Goal: Check status: Check status

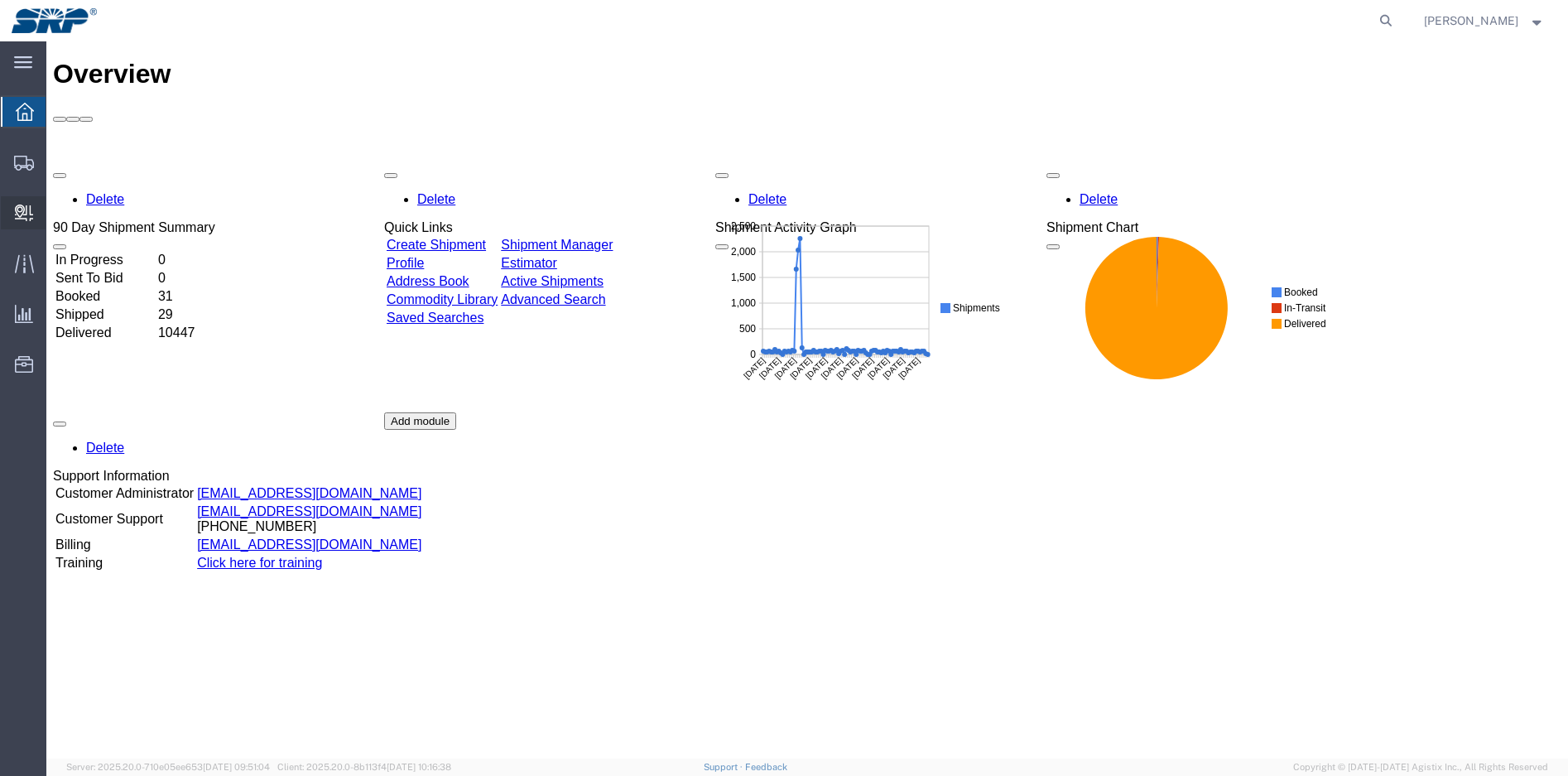
click at [34, 205] on div at bounding box center [24, 212] width 46 height 33
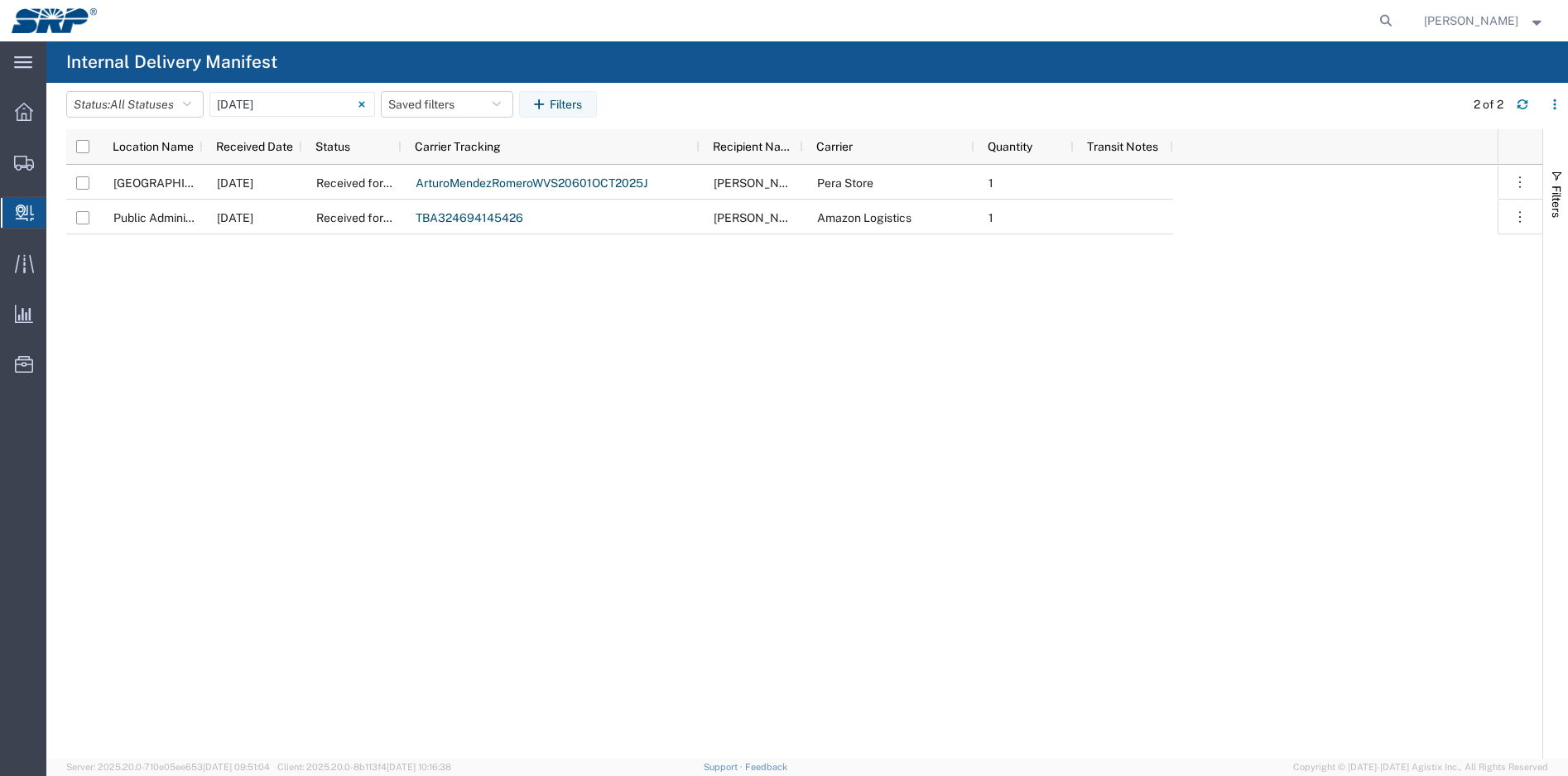
click at [59, 217] on span "Internal Delivery" at bounding box center [52, 212] width 13 height 33
click at [1356, 19] on agx-global-search at bounding box center [1135, 20] width 530 height 41
click at [1394, 17] on icon at bounding box center [1387, 21] width 24 height 24
paste input "1Z1YY6320341946749"
type input "1Z1YY6320341946749"
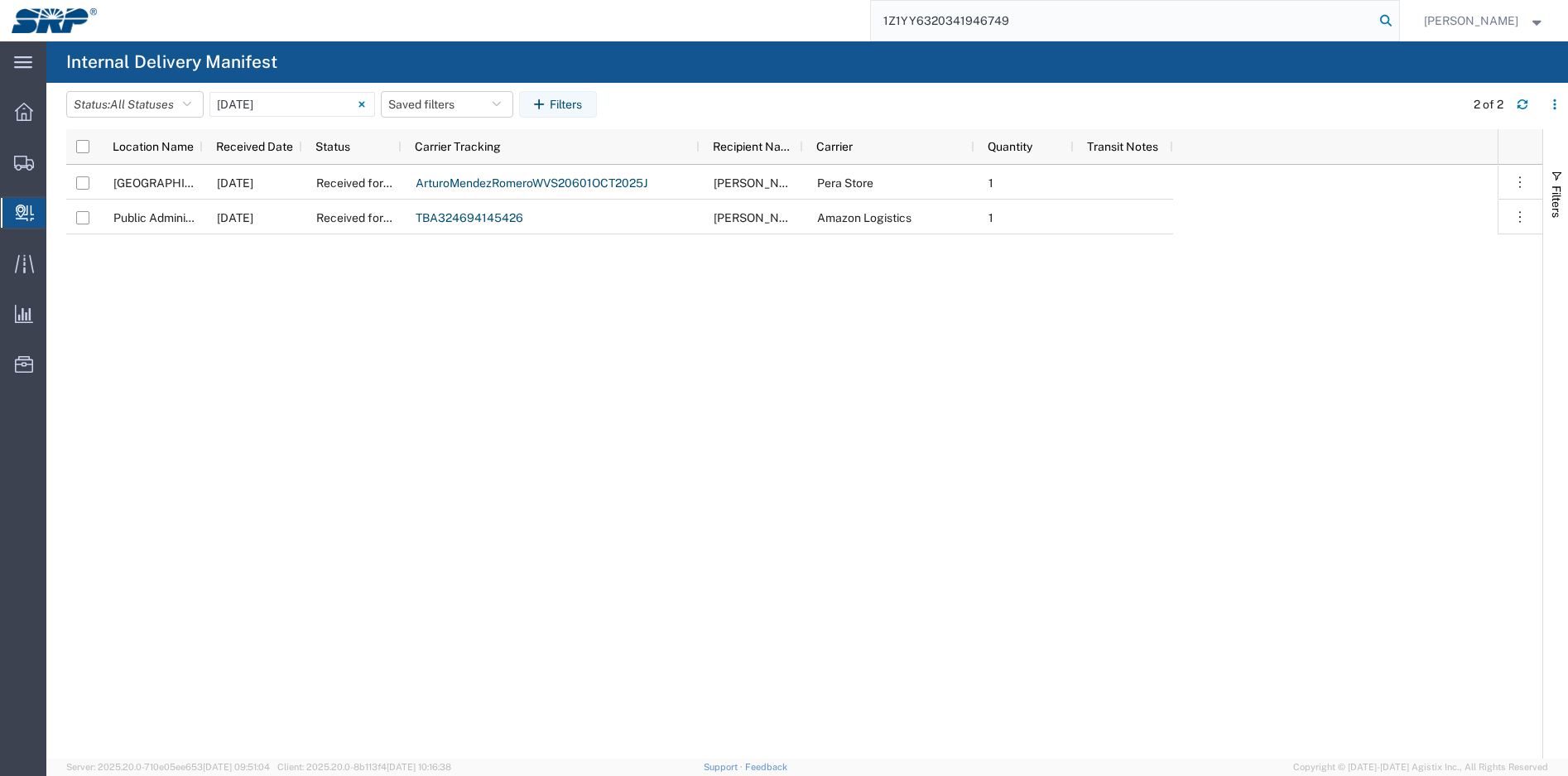
click at [1383, 24] on icon at bounding box center [1387, 21] width 24 height 24
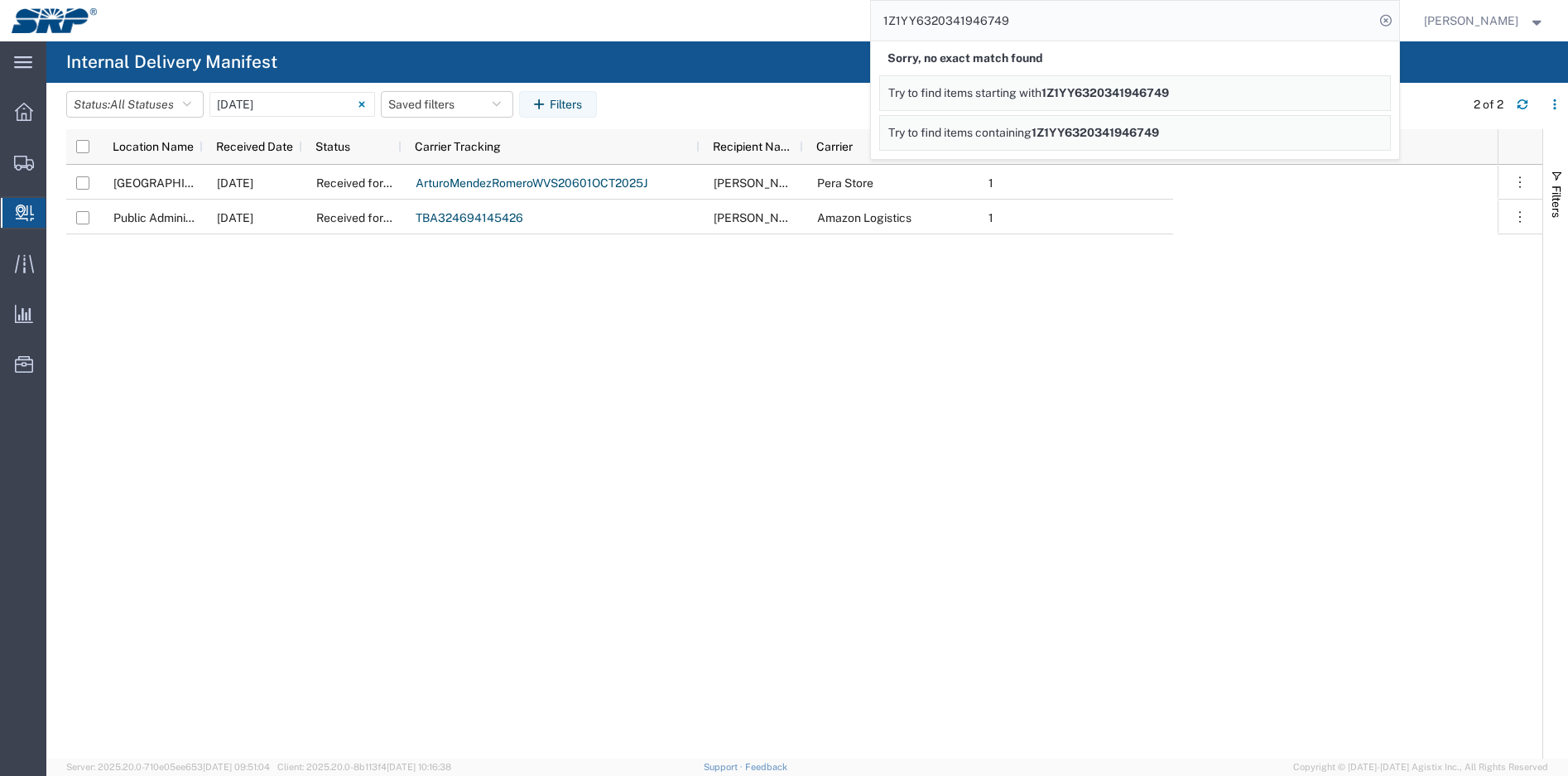
click at [1095, 92] on span "1Z1YY6320341946749" at bounding box center [1105, 93] width 128 height 13
click at [1123, 128] on span "1Z1YY6320341946749" at bounding box center [1095, 133] width 128 height 13
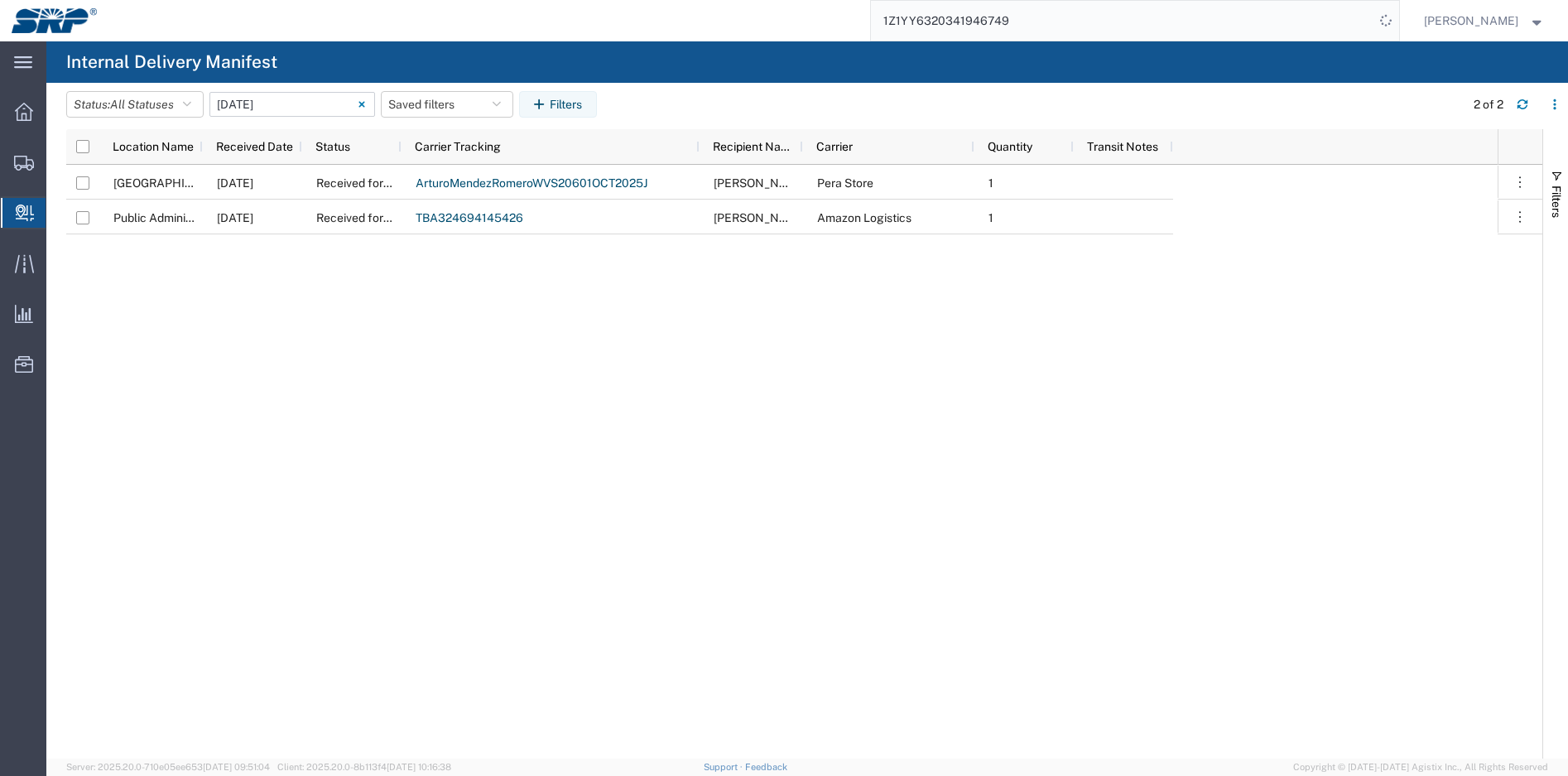
click at [323, 102] on input "10/01/2025 - 10/01/2025" at bounding box center [292, 104] width 165 height 25
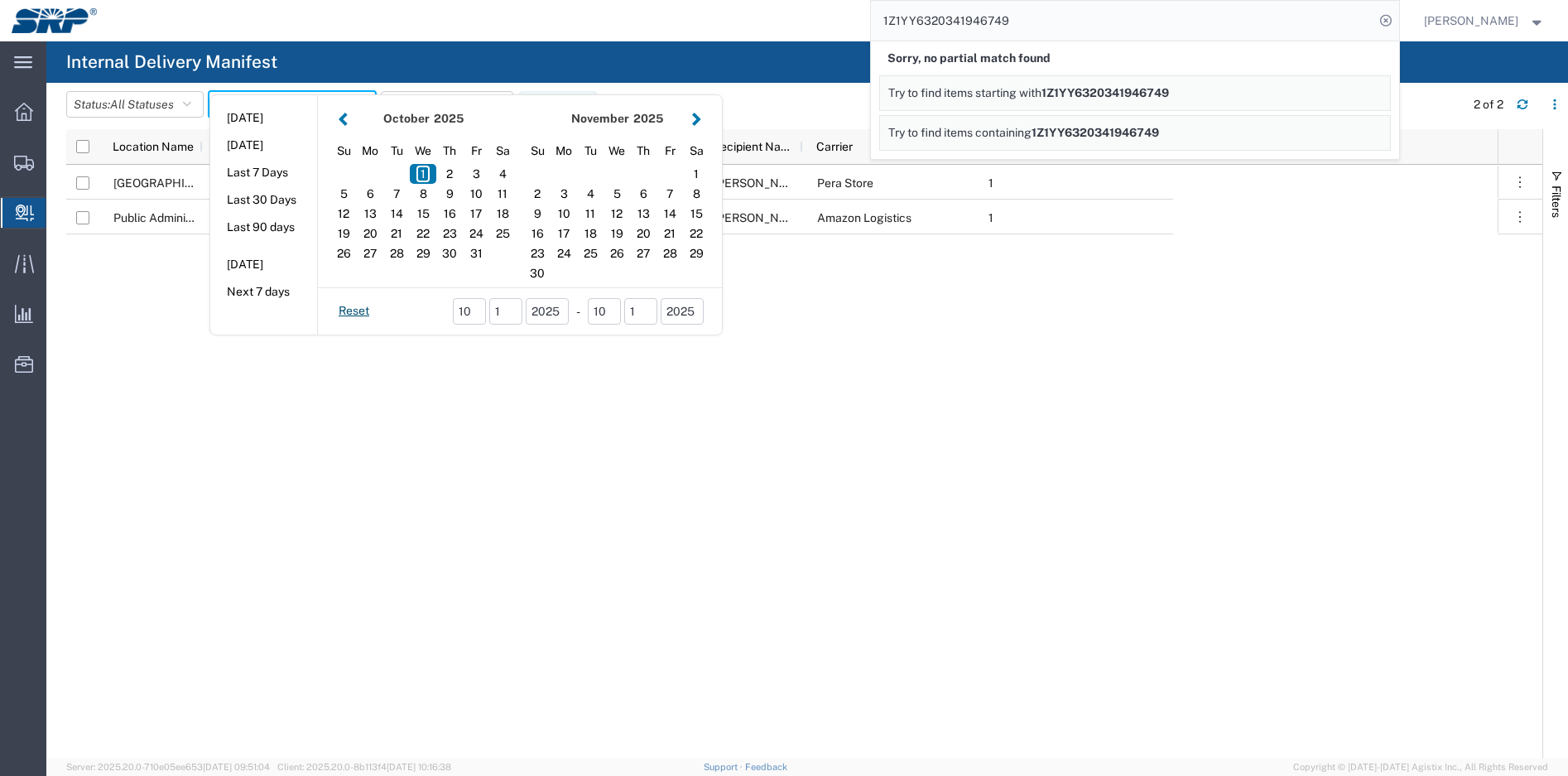
click at [349, 119] on button "button" at bounding box center [343, 118] width 18 height 23
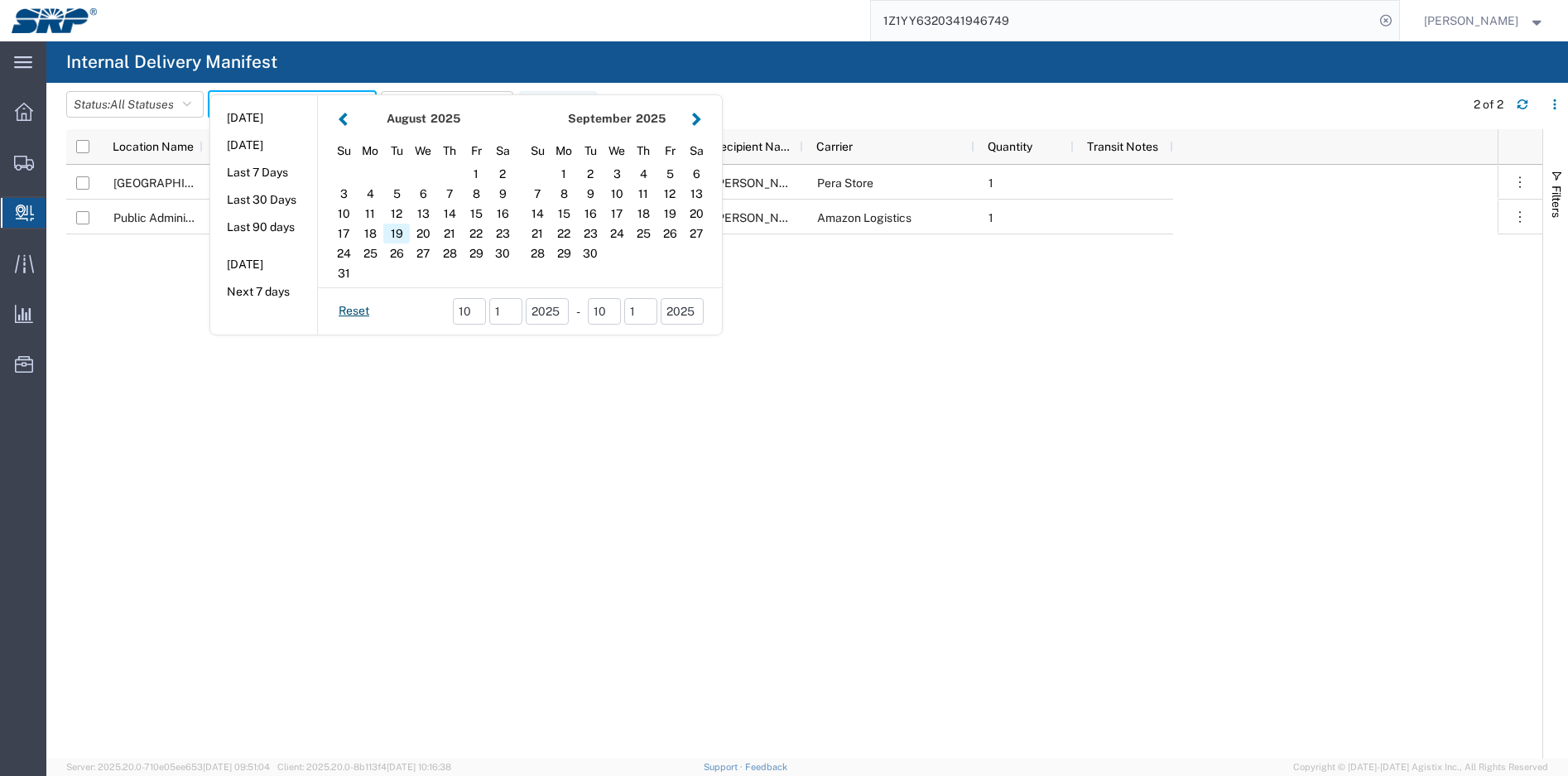
click at [402, 229] on div "19" at bounding box center [397, 233] width 27 height 20
click at [409, 230] on div "19" at bounding box center [397, 233] width 27 height 20
type input "08/19/2025"
type input "08/19/2025 - 08/19/2025"
click at [0, 0] on div at bounding box center [0, 0] width 0 height 0
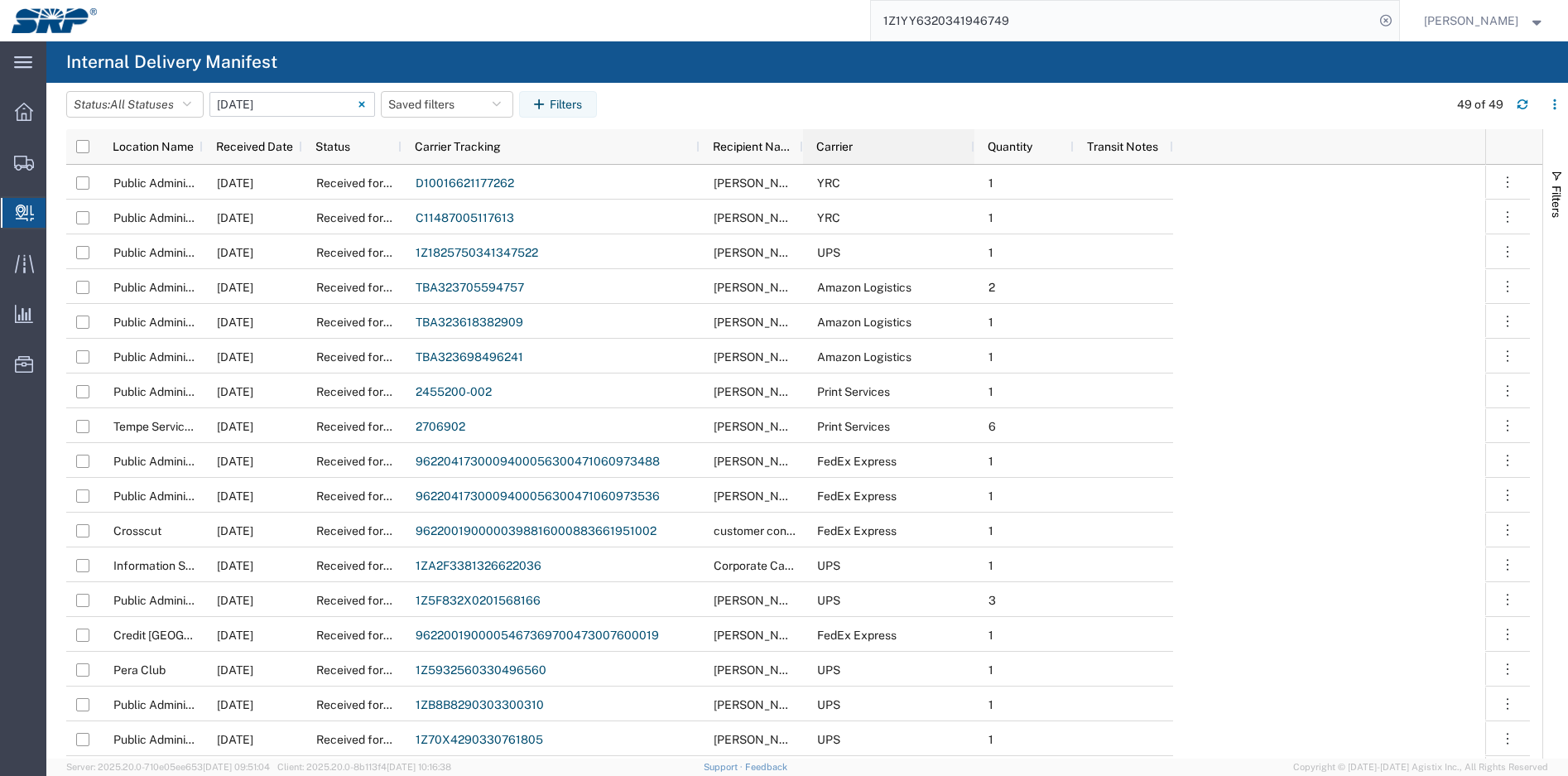
click at [848, 149] on span "Carrier" at bounding box center [834, 147] width 36 height 13
